Goal: Task Accomplishment & Management: Manage account settings

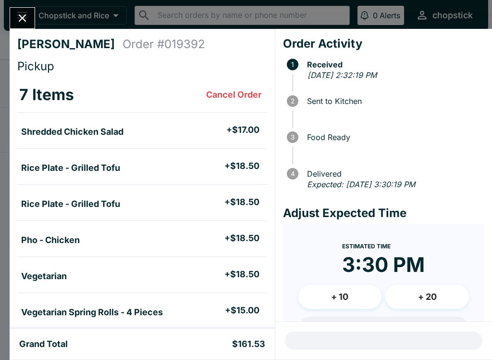
scroll to position [-1, 0]
click at [15, 12] on button "Close" at bounding box center [22, 18] width 25 height 21
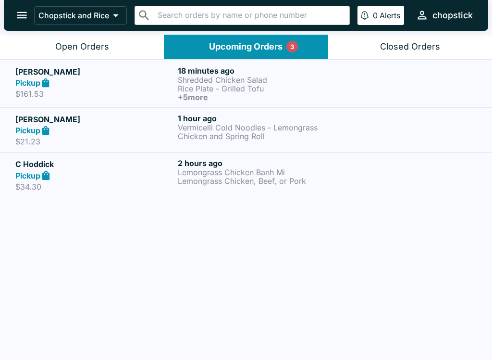
click at [74, 48] on div "Open Orders" at bounding box center [82, 46] width 54 height 11
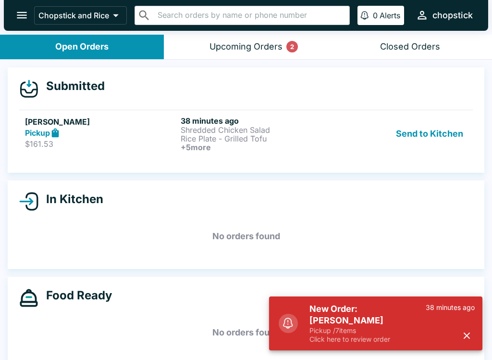
click at [456, 141] on button "Send to Kitchen" at bounding box center [429, 134] width 75 height 36
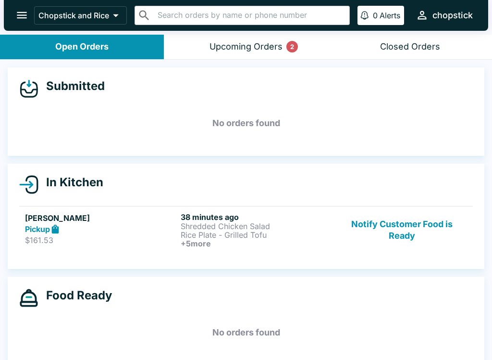
click at [217, 213] on h6 "38 minutes ago" at bounding box center [257, 217] width 152 height 10
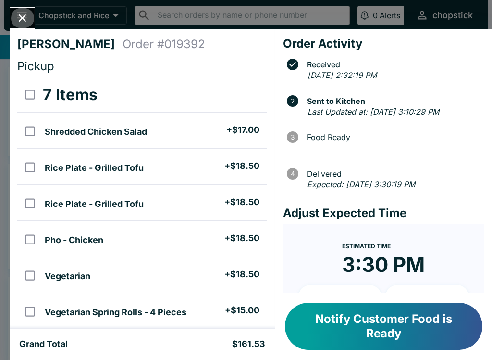
click at [18, 17] on icon "Close" at bounding box center [22, 18] width 13 height 13
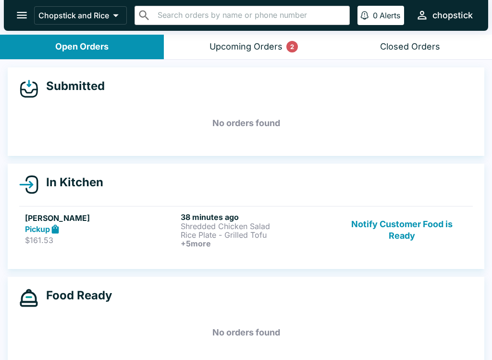
click at [404, 232] on button "Notify Customer Food is Ready" at bounding box center [402, 230] width 130 height 36
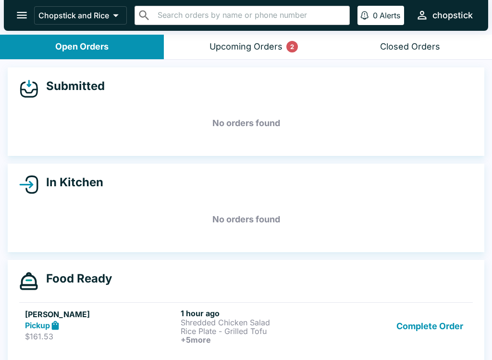
click at [182, 332] on p "Rice Plate - Grilled Tofu" at bounding box center [257, 330] width 152 height 9
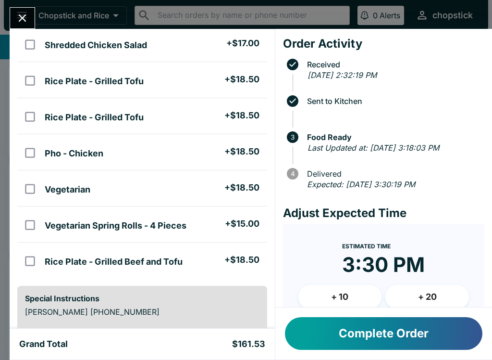
scroll to position [87, 0]
click at [369, 318] on button "Complete Order" at bounding box center [384, 333] width 198 height 33
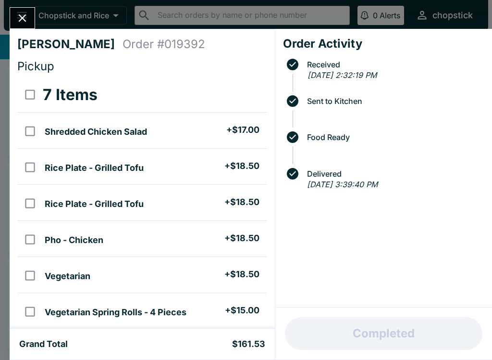
scroll to position [0, 0]
click at [20, 20] on icon "Close" at bounding box center [23, 18] width 8 height 8
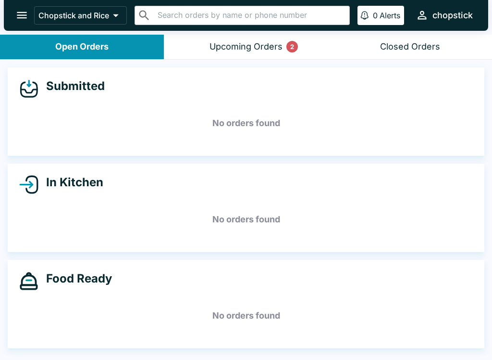
click at [223, 43] on div "Upcoming Orders 2" at bounding box center [246, 46] width 73 height 11
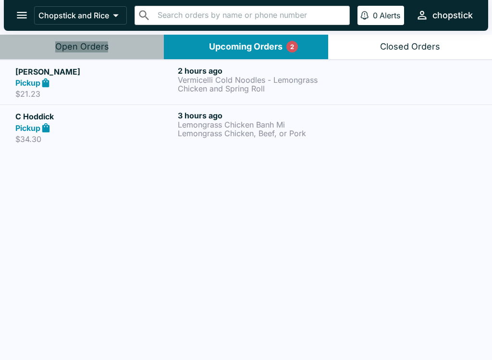
click at [39, 49] on button "Open Orders" at bounding box center [82, 47] width 164 height 25
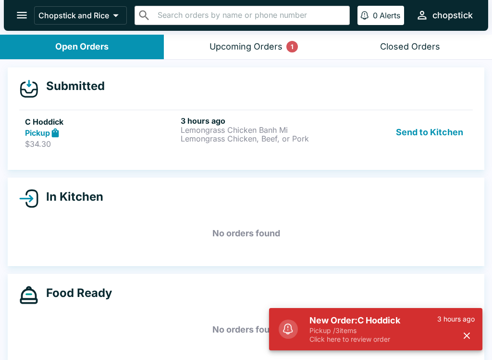
click at [422, 137] on button "Send to Kitchen" at bounding box center [429, 132] width 75 height 33
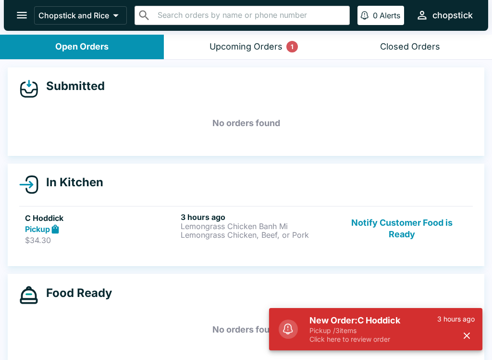
click at [190, 230] on p "Lemongrass Chicken, Beef, or Pork" at bounding box center [257, 234] width 152 height 9
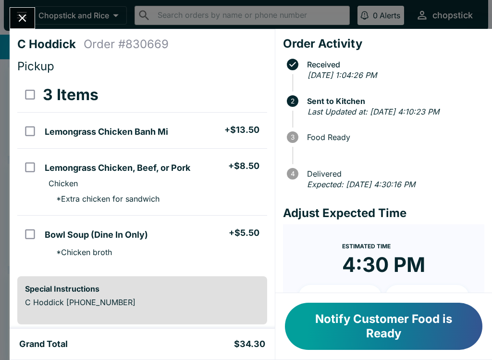
click at [24, 11] on button "Close" at bounding box center [22, 18] width 25 height 21
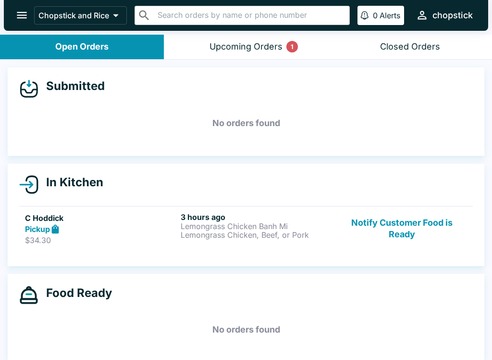
scroll to position [1, 0]
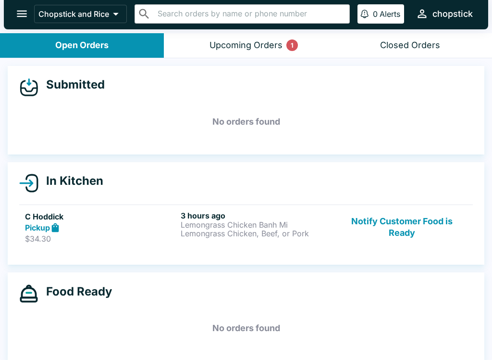
click at [188, 49] on button "Upcoming Orders 1" at bounding box center [246, 45] width 164 height 25
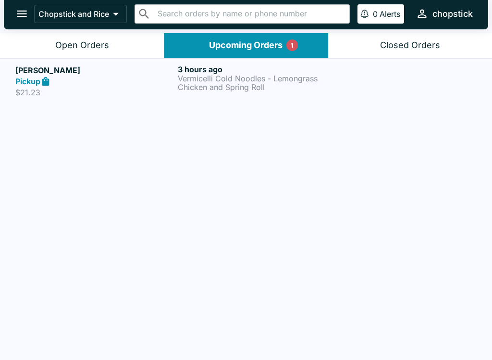
click at [25, 49] on button "Open Orders" at bounding box center [82, 45] width 164 height 25
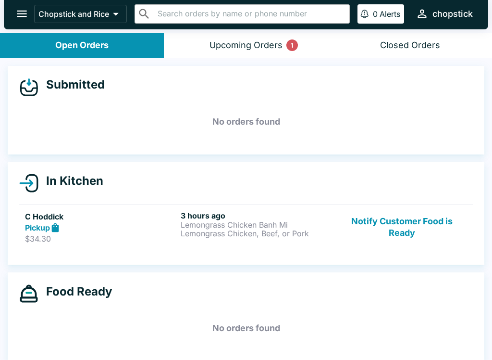
click at [375, 230] on button "Notify Customer Food is Ready" at bounding box center [402, 227] width 130 height 33
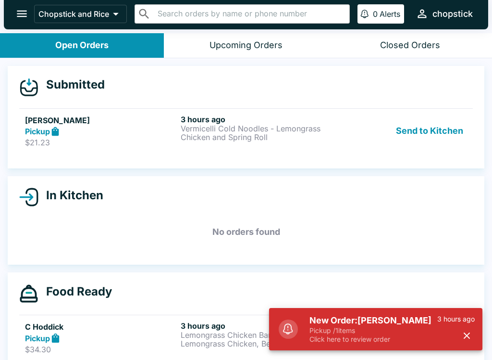
click at [423, 132] on button "Send to Kitchen" at bounding box center [429, 130] width 75 height 33
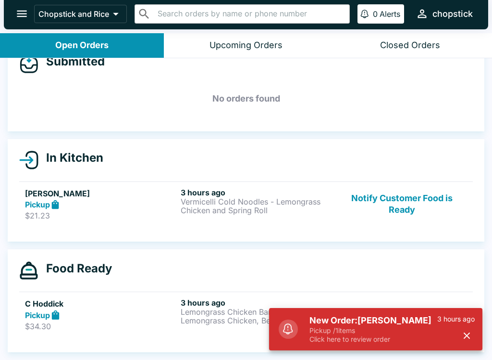
scroll to position [23, 0]
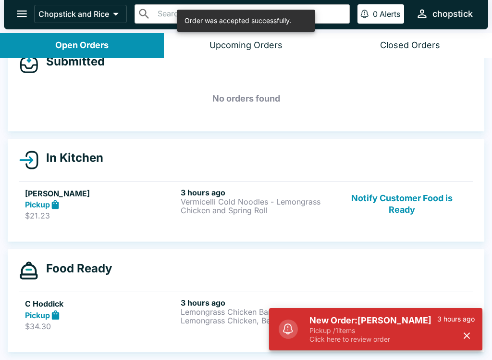
click at [234, 212] on p "Vermicelli Cold Noodles - Lemongrass Chicken and Spring Roll" at bounding box center [257, 205] width 152 height 17
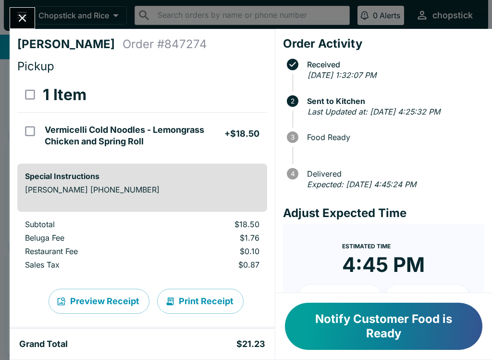
click at [361, 320] on button "Notify Customer Food is Ready" at bounding box center [384, 325] width 198 height 47
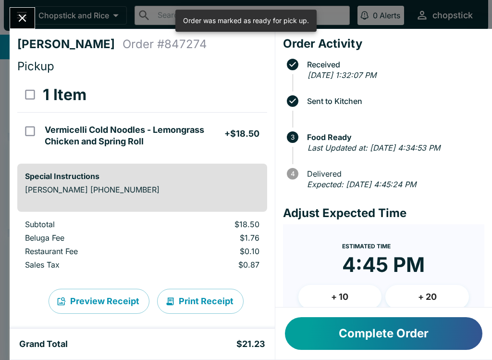
click at [27, 9] on button "Close" at bounding box center [22, 18] width 25 height 21
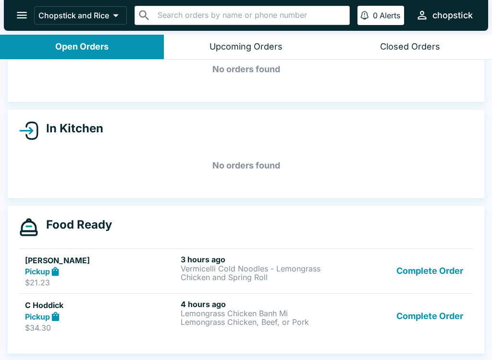
scroll to position [54, 0]
click at [436, 272] on button "Complete Order" at bounding box center [430, 270] width 75 height 33
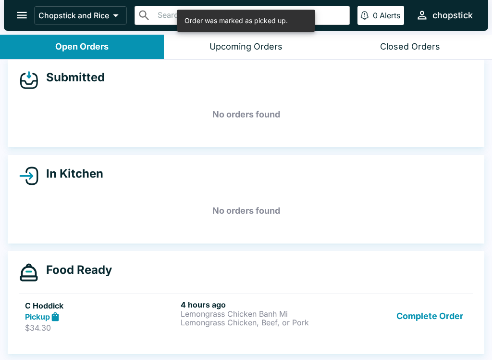
scroll to position [9, 0]
click at [430, 317] on button "Complete Order" at bounding box center [430, 315] width 75 height 33
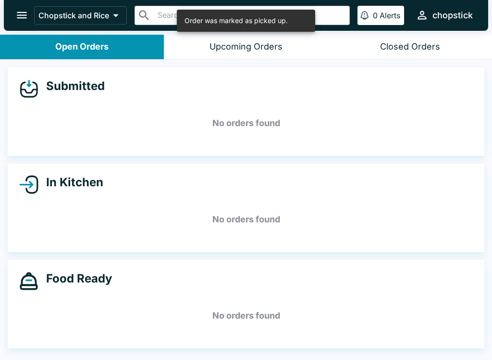
scroll to position [0, 0]
